Goal: Check status

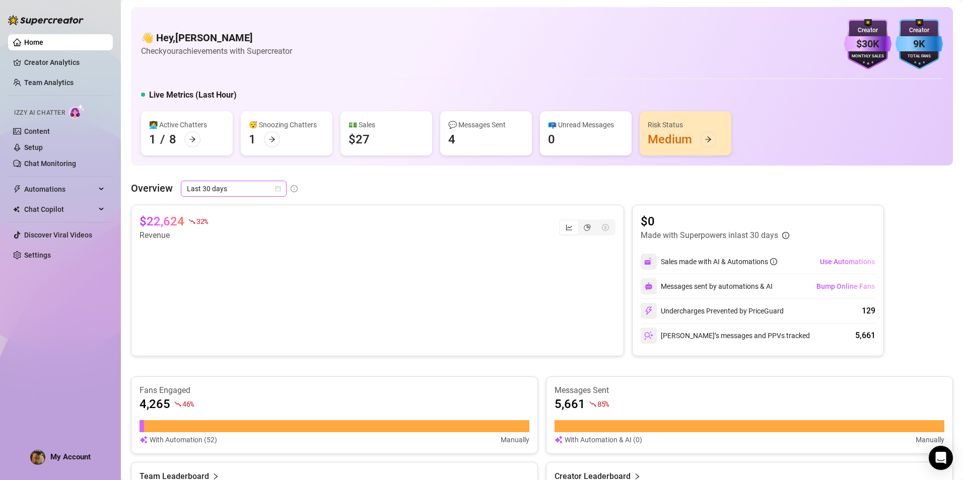
click at [231, 192] on span "Last 30 days" at bounding box center [234, 188] width 94 height 15
click at [227, 271] on div "Custom date" at bounding box center [233, 273] width 90 height 11
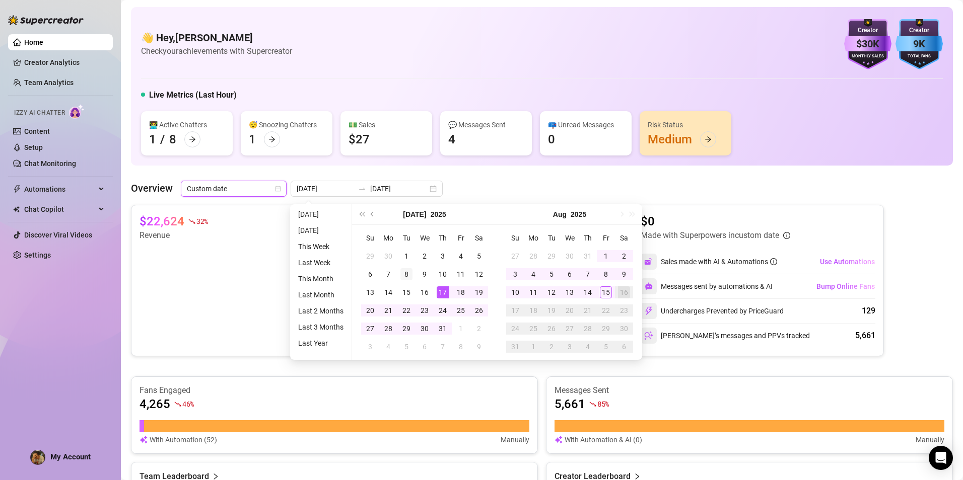
type input "[DATE]"
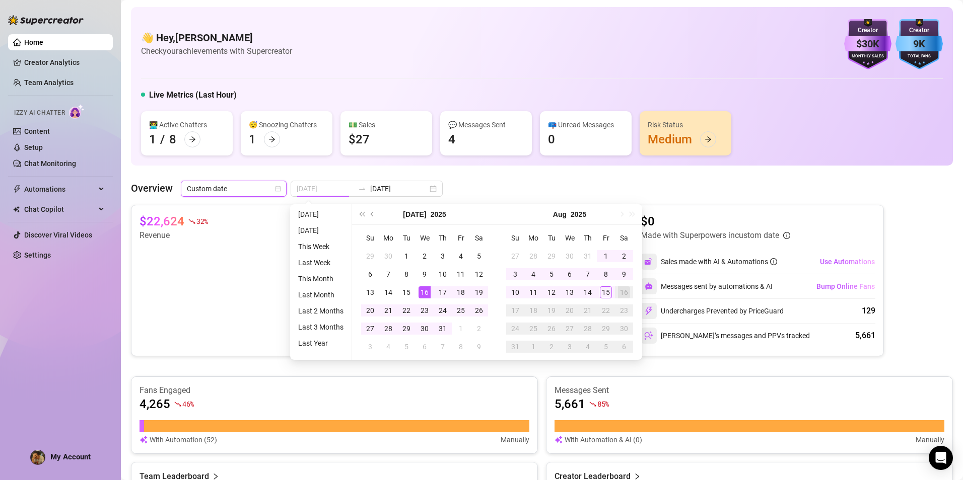
click at [430, 292] on div "16" at bounding box center [424, 293] width 12 height 12
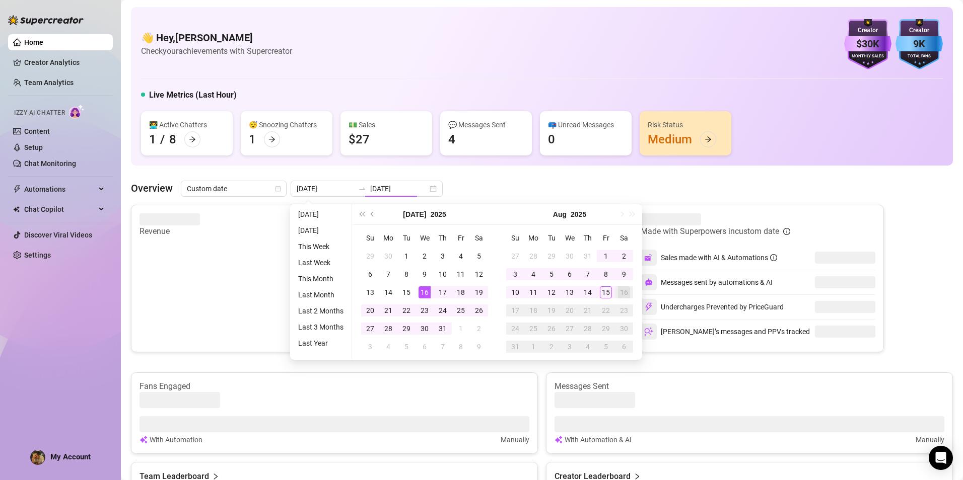
type input "[DATE]"
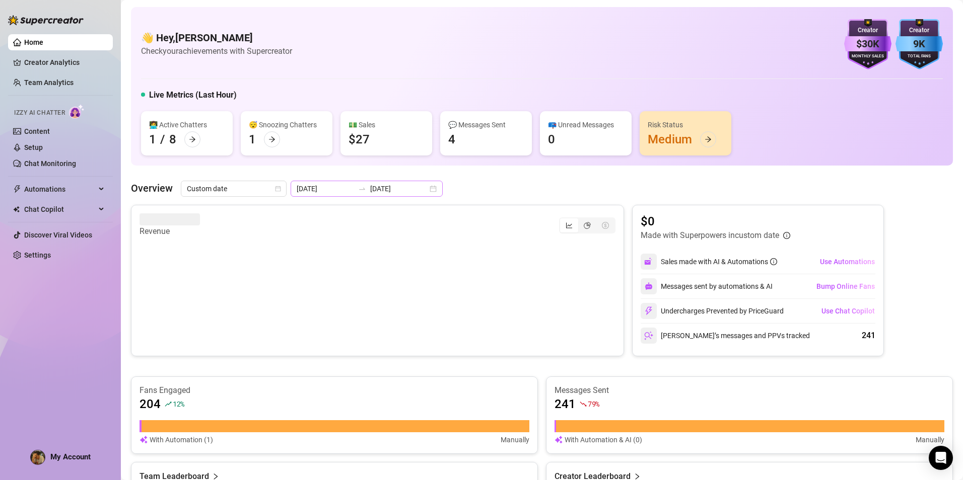
click at [354, 188] on div at bounding box center [362, 189] width 16 height 8
click at [340, 170] on div "👋 Hey, [PERSON_NAME] Bandivas Check your achievements with Supercreator $30K Cr…" at bounding box center [542, 416] width 822 height 818
click at [335, 192] on input "[DATE]" at bounding box center [325, 188] width 57 height 11
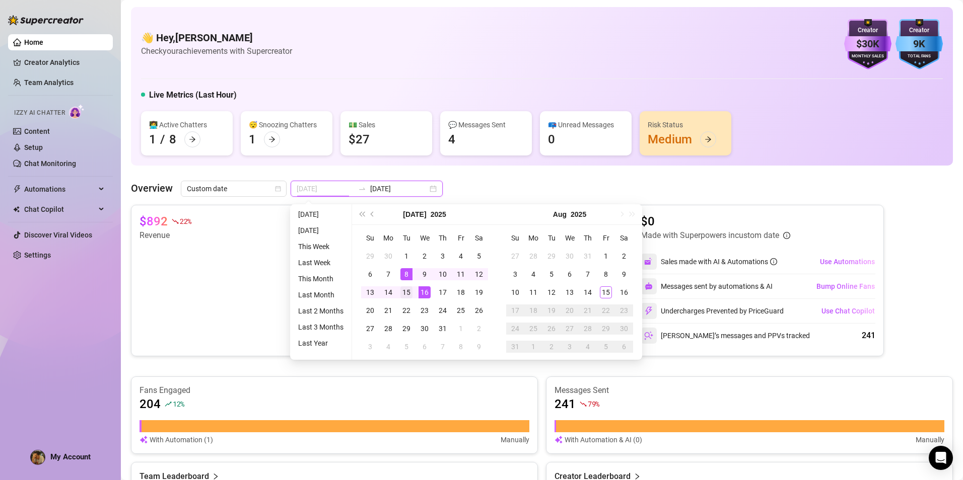
type input "[DATE]"
click at [407, 293] on div "15" at bounding box center [406, 293] width 12 height 12
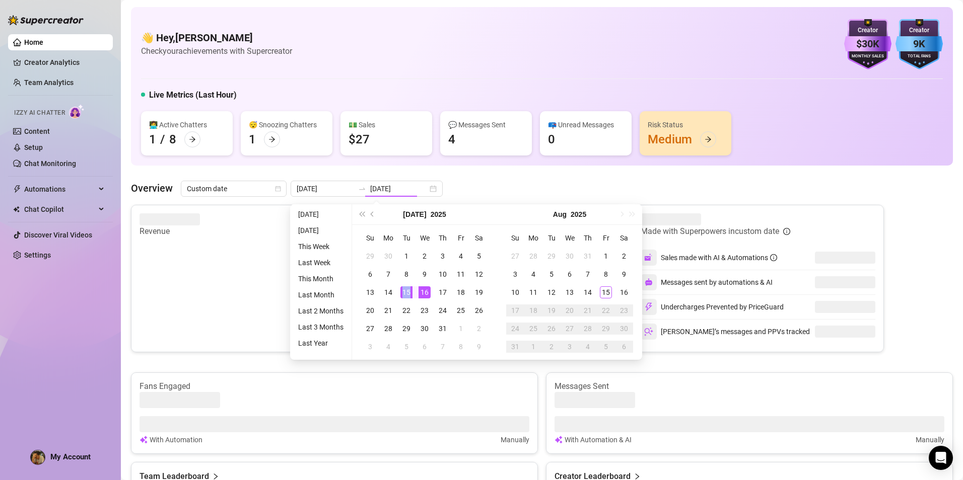
type input "[DATE]"
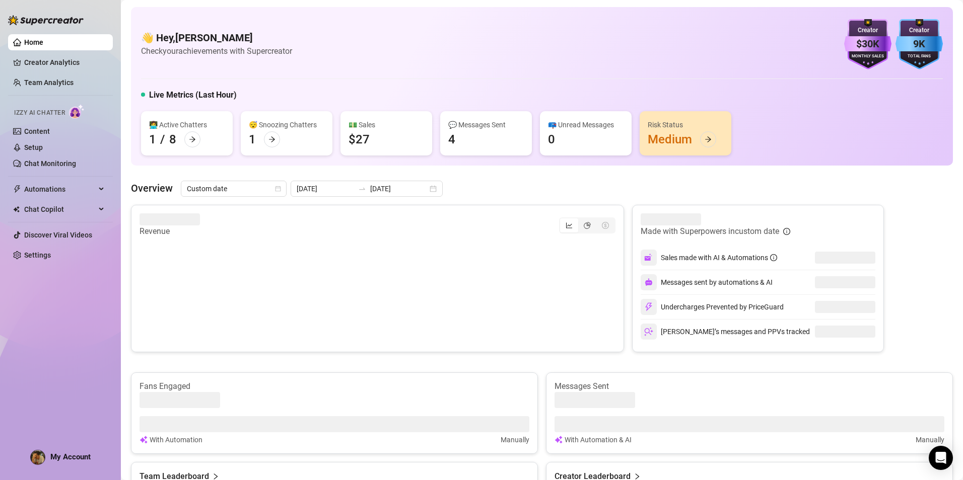
drag, startPoint x: 407, startPoint y: 293, endPoint x: 484, endPoint y: 190, distance: 129.1
click at [484, 190] on div "Overview Custom date [DATE] [DATE]" at bounding box center [542, 189] width 822 height 16
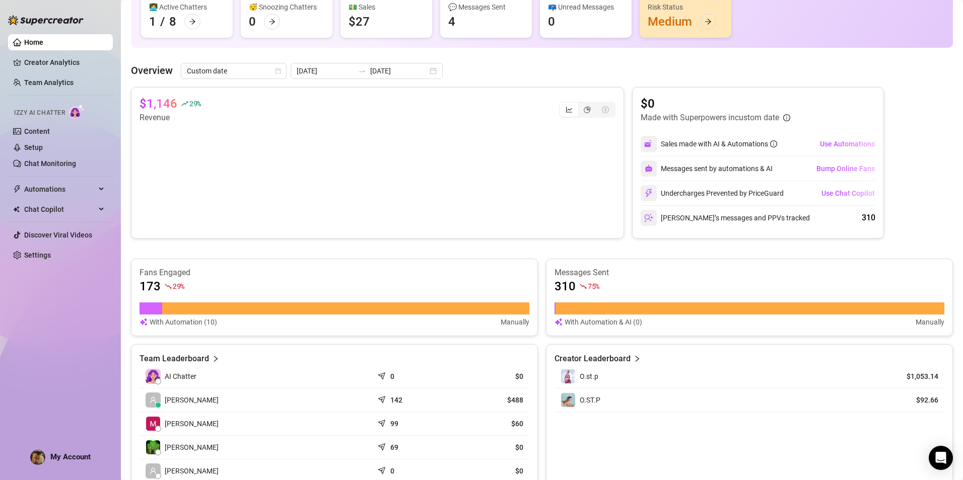
scroll to position [101, 0]
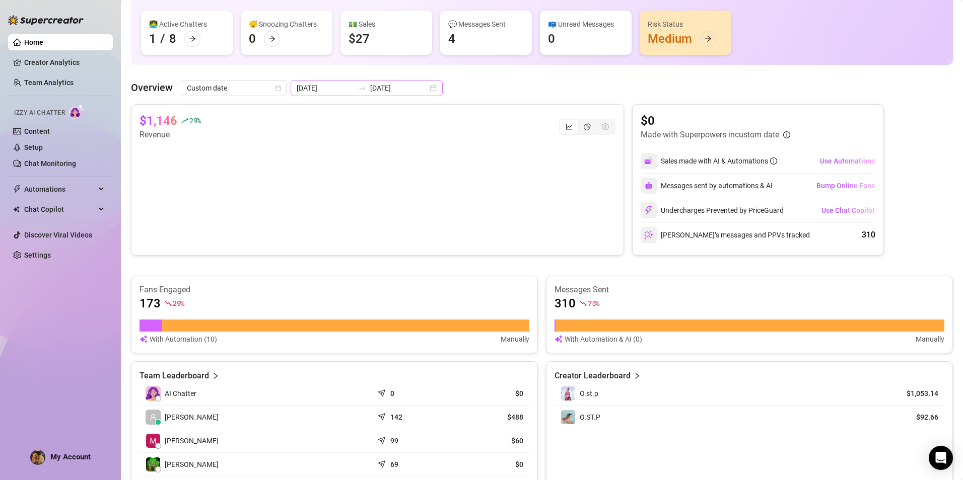
click at [341, 95] on div "[DATE] [DATE]" at bounding box center [367, 88] width 152 height 16
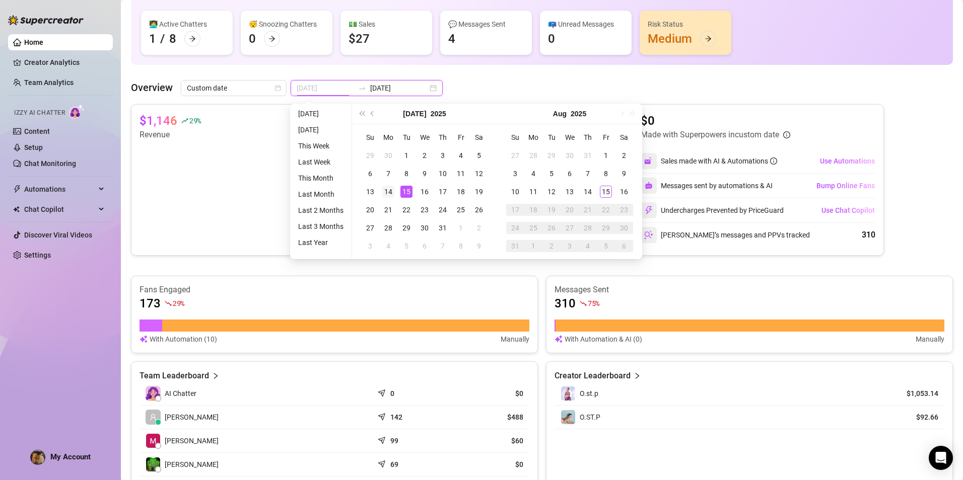
type input "[DATE]"
click at [380, 192] on td "14" at bounding box center [388, 192] width 18 height 18
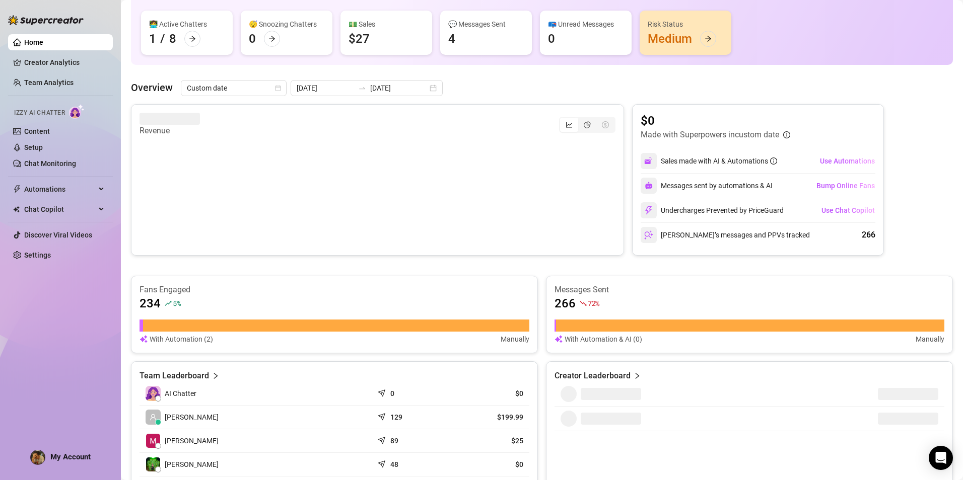
drag, startPoint x: 380, startPoint y: 192, endPoint x: 375, endPoint y: 70, distance: 122.0
click at [375, 70] on div "👋 Hey, [PERSON_NAME] Bandivas Check your achievements with Supercreator $30K Cr…" at bounding box center [542, 315] width 822 height 818
click at [370, 92] on input "[DATE]" at bounding box center [398, 88] width 57 height 11
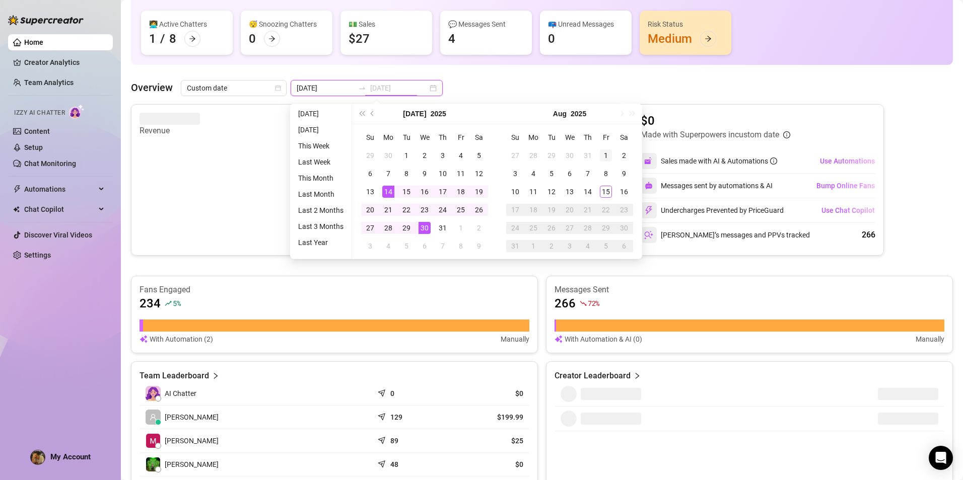
type input "[DATE]"
click at [603, 154] on div "1" at bounding box center [606, 156] width 12 height 12
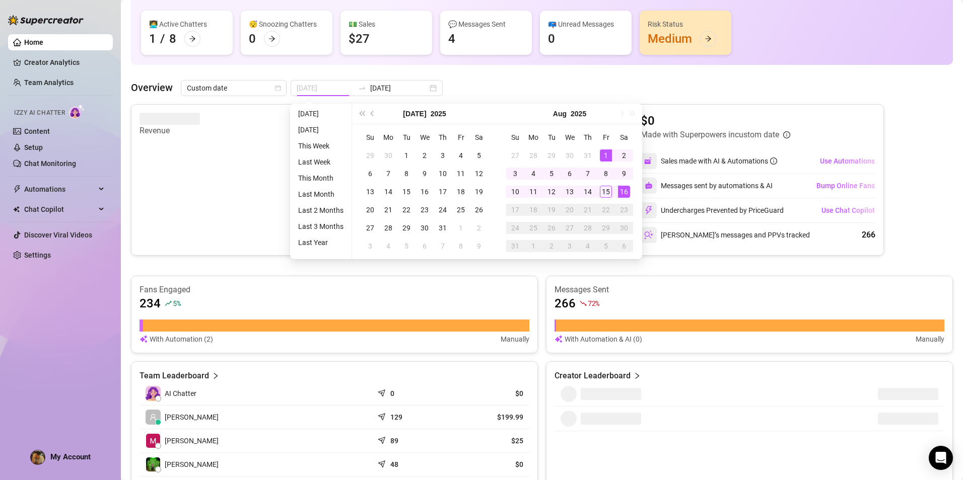
click at [620, 190] on div "16" at bounding box center [624, 192] width 12 height 12
type input "[DATE]"
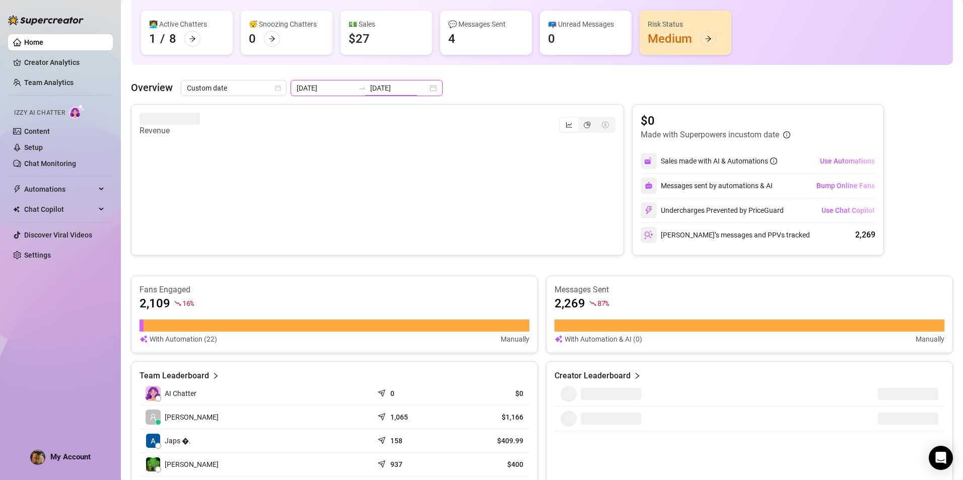
click at [375, 87] on input "[DATE]" at bounding box center [398, 88] width 57 height 11
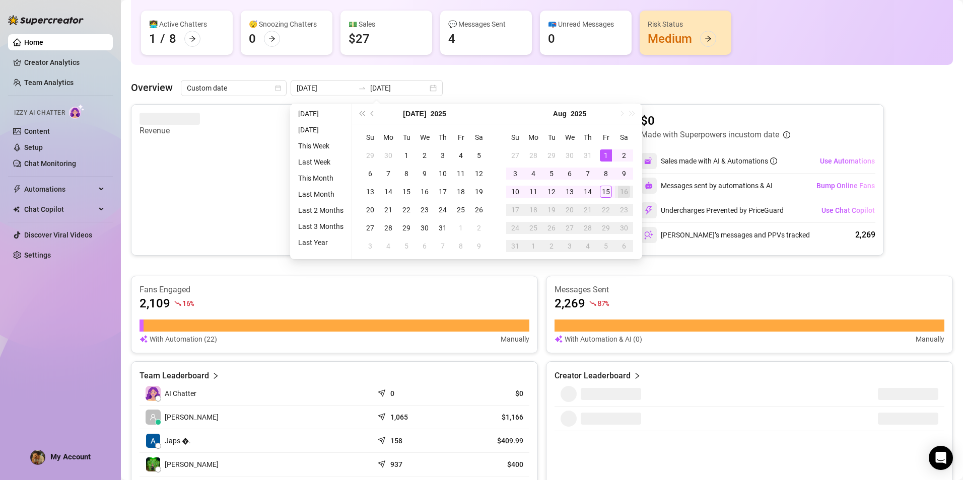
click at [547, 93] on div "Overview Custom date [DATE] [DATE]" at bounding box center [542, 88] width 822 height 16
